Goal: Task Accomplishment & Management: Manage account settings

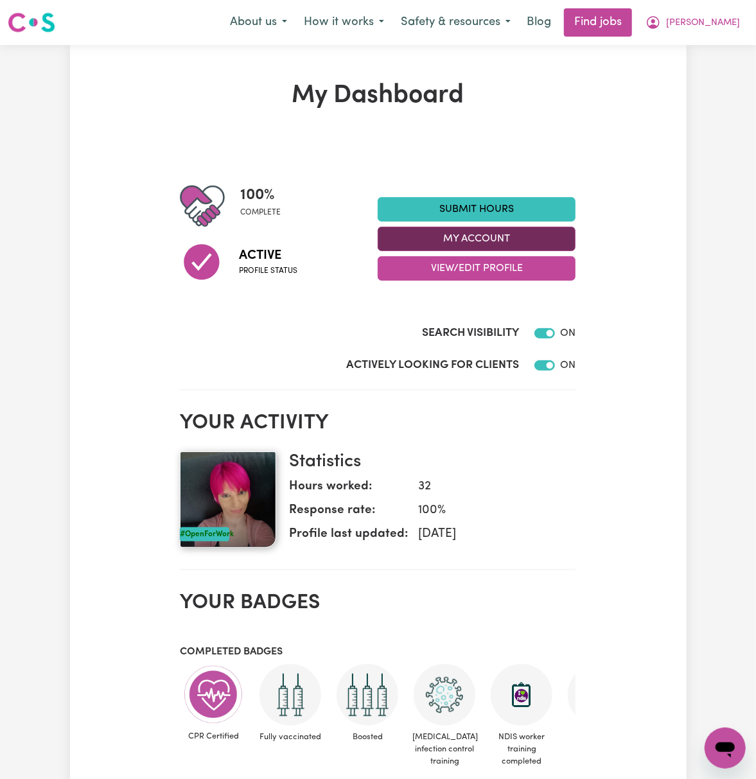
click at [566, 235] on button "My Account" at bounding box center [477, 239] width 198 height 24
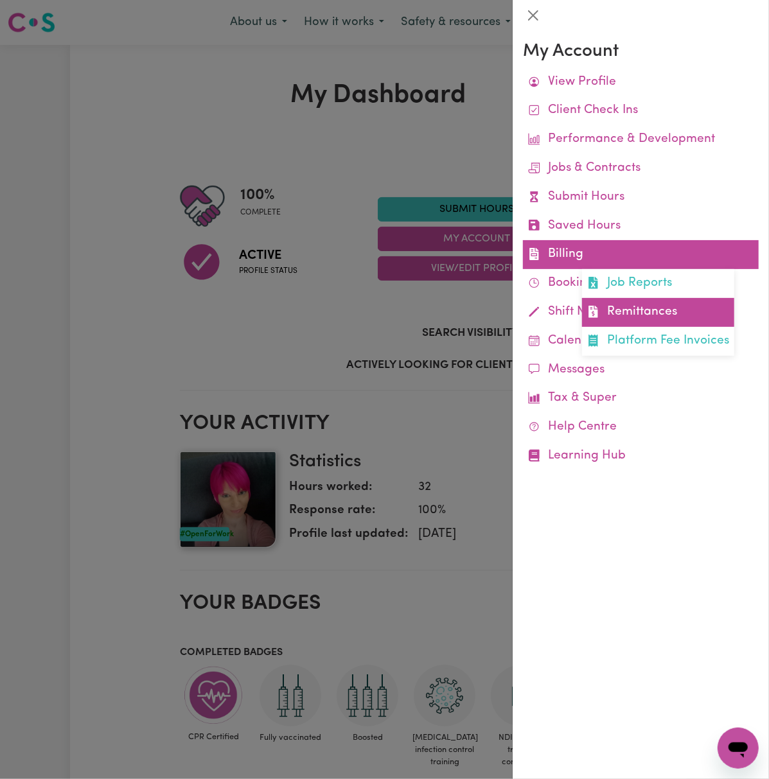
click at [640, 306] on link "Remittances" at bounding box center [658, 312] width 152 height 29
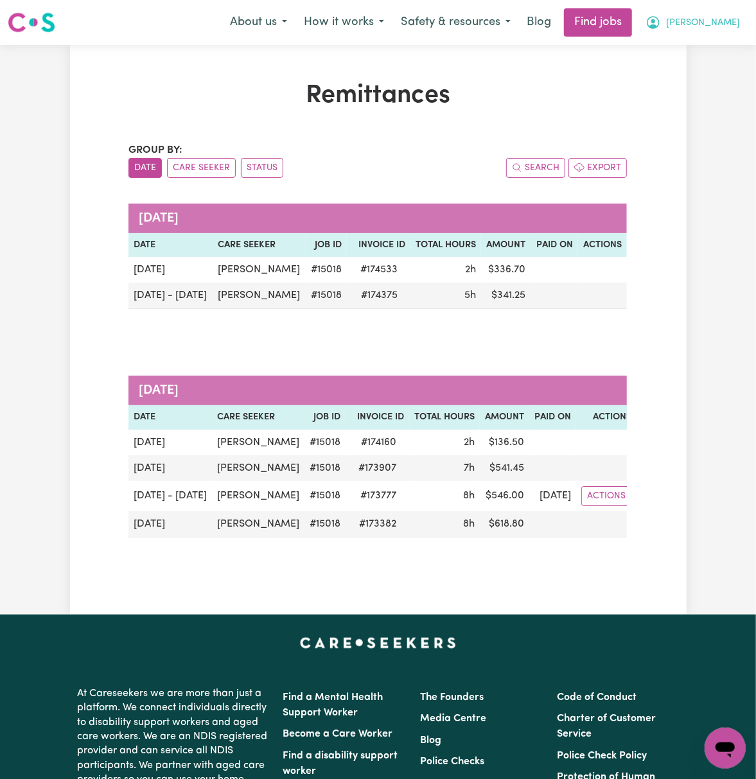
click at [725, 16] on span "[PERSON_NAME]" at bounding box center [703, 23] width 74 height 14
click at [720, 103] on link "Logout" at bounding box center [696, 98] width 101 height 24
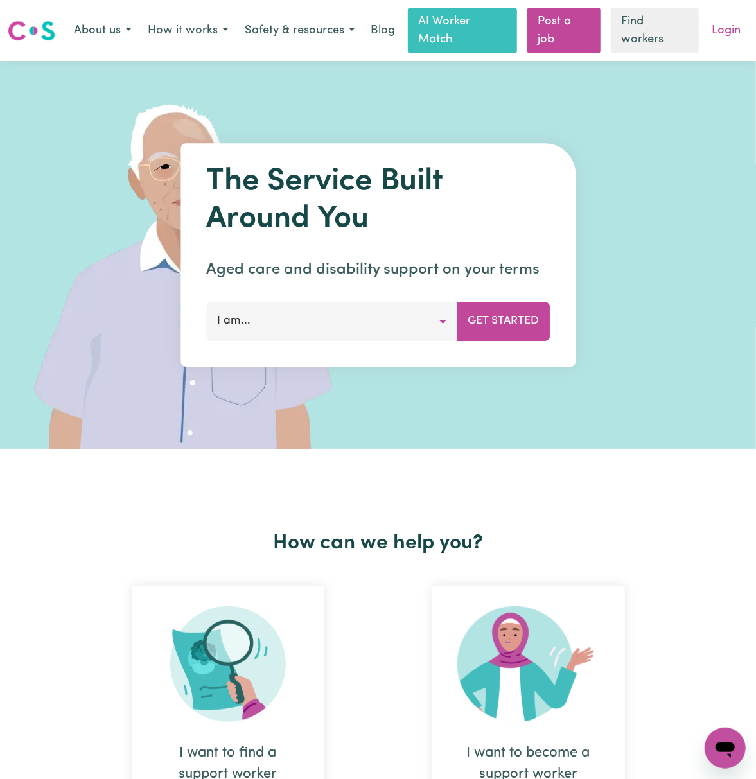
click at [728, 23] on link "Login" at bounding box center [726, 31] width 44 height 28
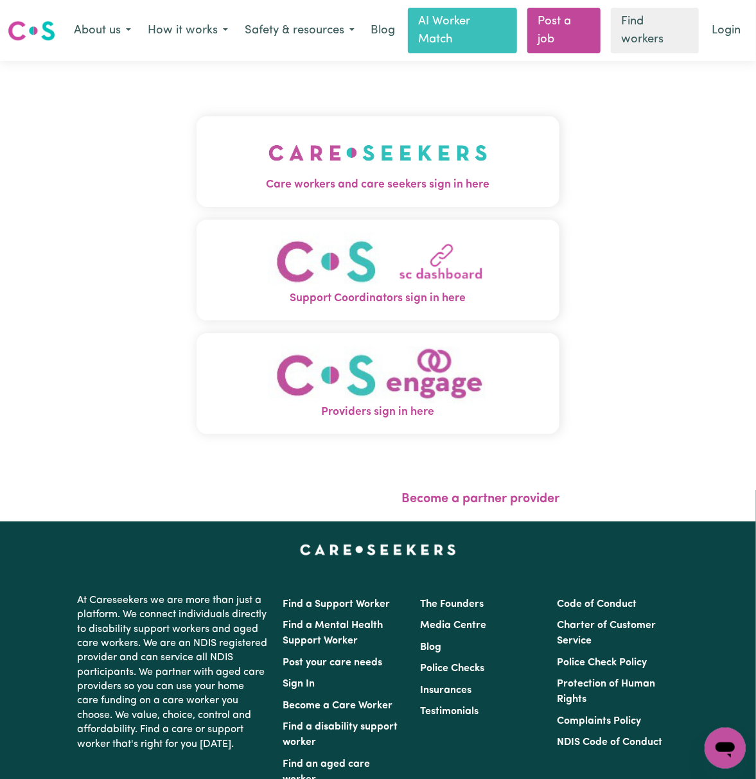
click at [343, 125] on button "Care workers and care seekers sign in here" at bounding box center [378, 161] width 363 height 90
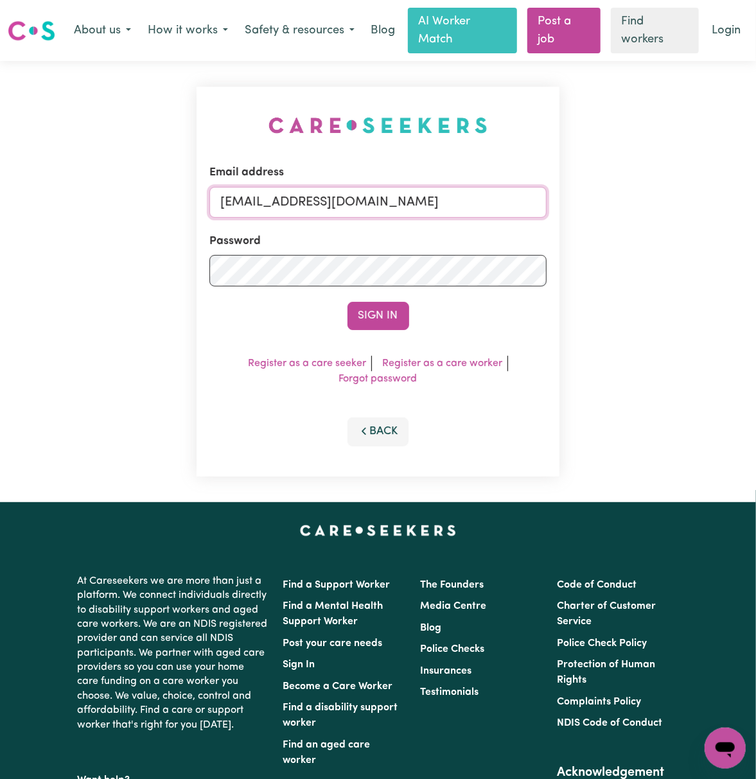
click at [283, 200] on input "[EMAIL_ADDRESS][DOMAIN_NAME]" at bounding box center [377, 202] width 337 height 31
drag, startPoint x: 340, startPoint y: 201, endPoint x: 861, endPoint y: 199, distance: 521.4
click at [755, 199] on html "Menu About us How it works Safety & resources Blog AI Worker Match Post a job F…" at bounding box center [378, 541] width 756 height 1083
type input "superuser~[EMAIL_ADDRESS][DOMAIN_NAME]"
click at [347, 302] on button "Sign In" at bounding box center [378, 316] width 62 height 28
